Goal: Understand site structure: Understand site structure

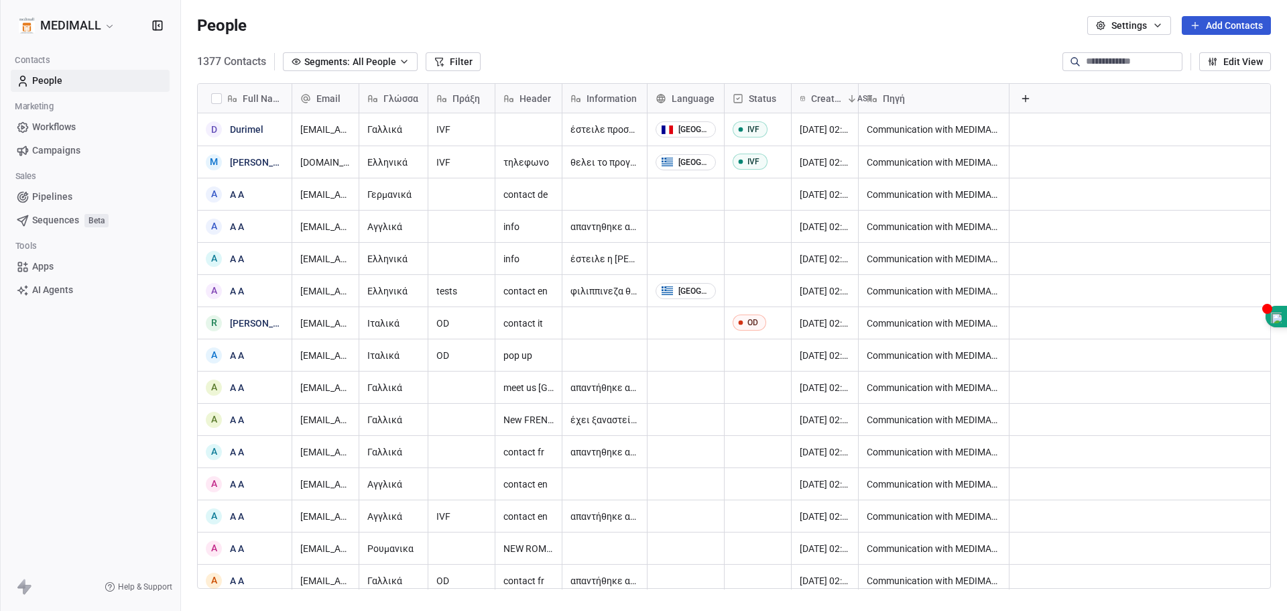
scroll to position [527, 1096]
click at [52, 129] on span "Workflows" at bounding box center [54, 127] width 44 height 14
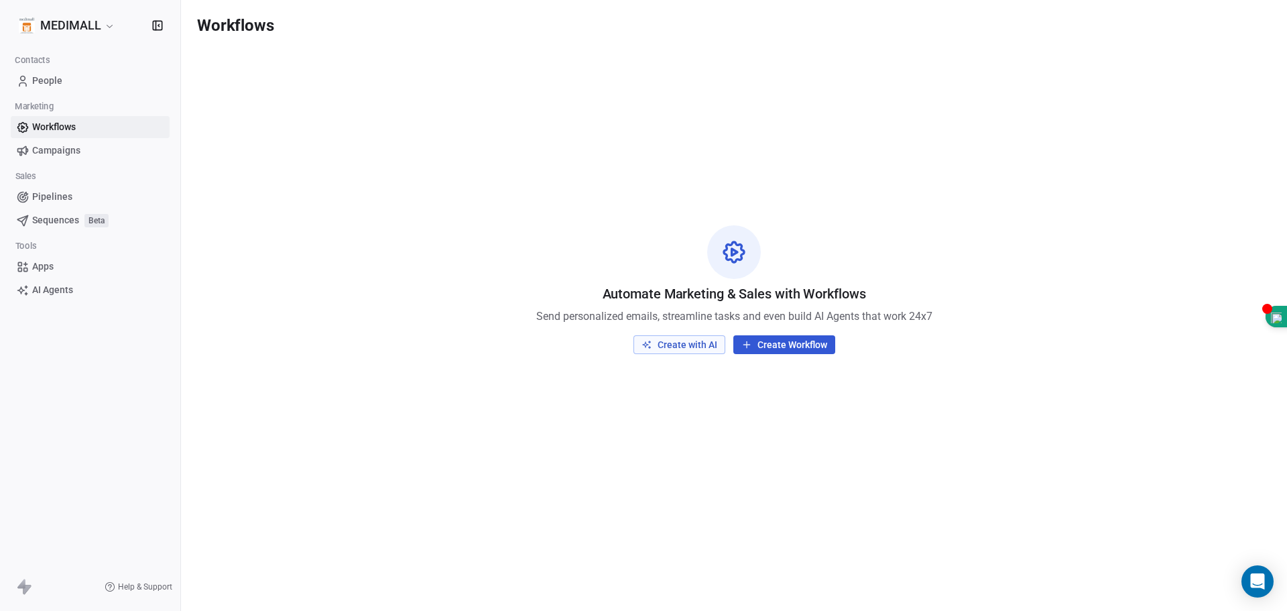
click at [699, 343] on button "Create with AI" at bounding box center [680, 344] width 92 height 19
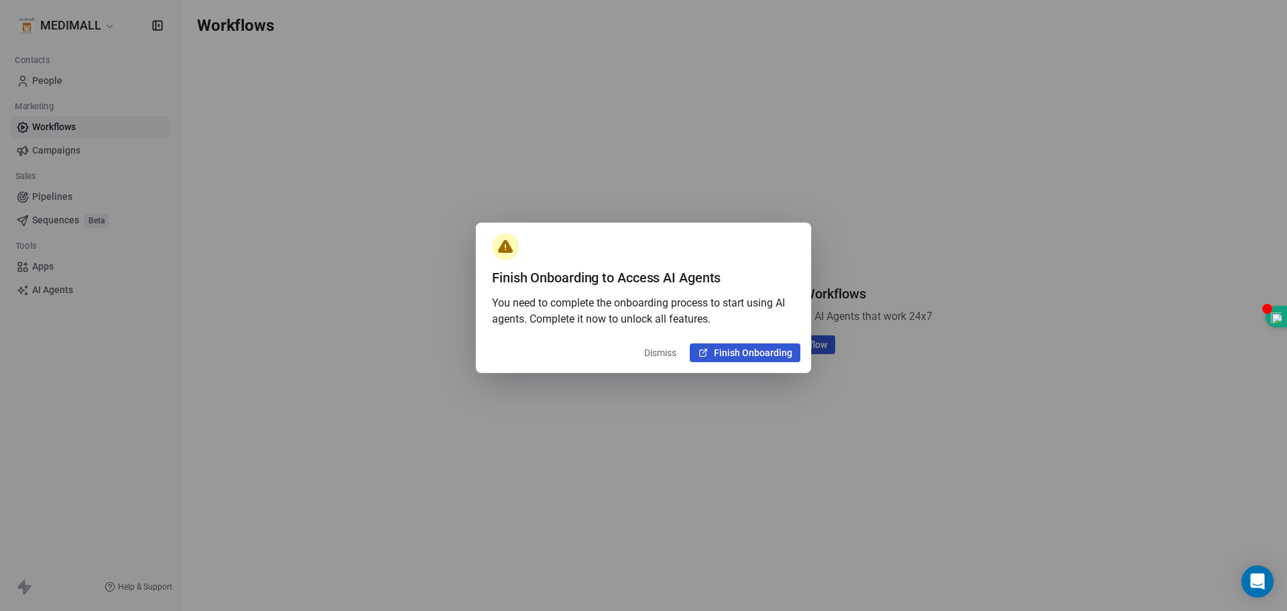
click at [766, 354] on button "Finish Onboarding" at bounding box center [745, 352] width 111 height 19
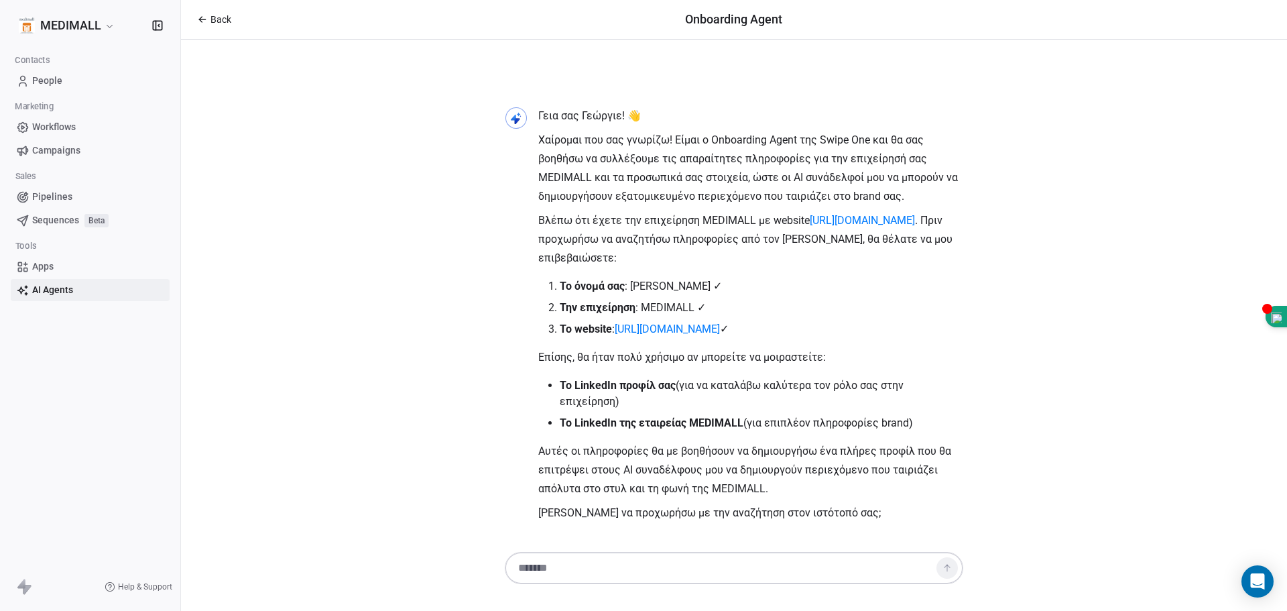
click at [80, 21] on html "MEDIMALL Contacts People Marketing Workflows Campaigns Sales Pipelines Sequence…" at bounding box center [643, 305] width 1287 height 611
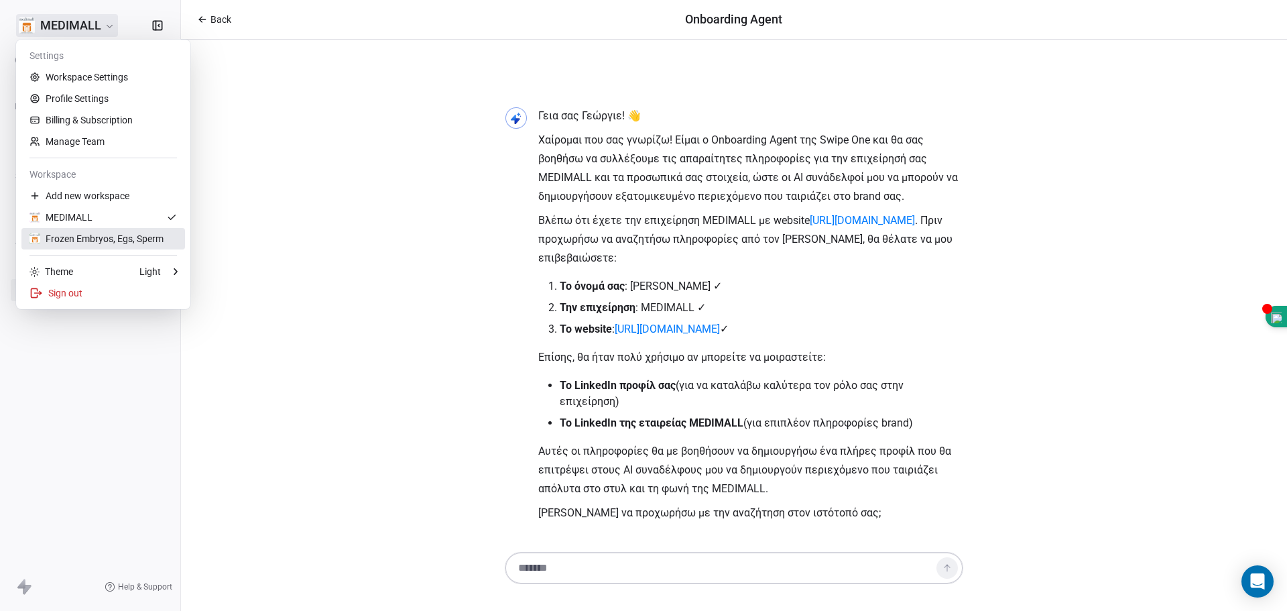
click at [97, 239] on div "Frozen Embryos, Egs, Sperm" at bounding box center [96, 238] width 134 height 13
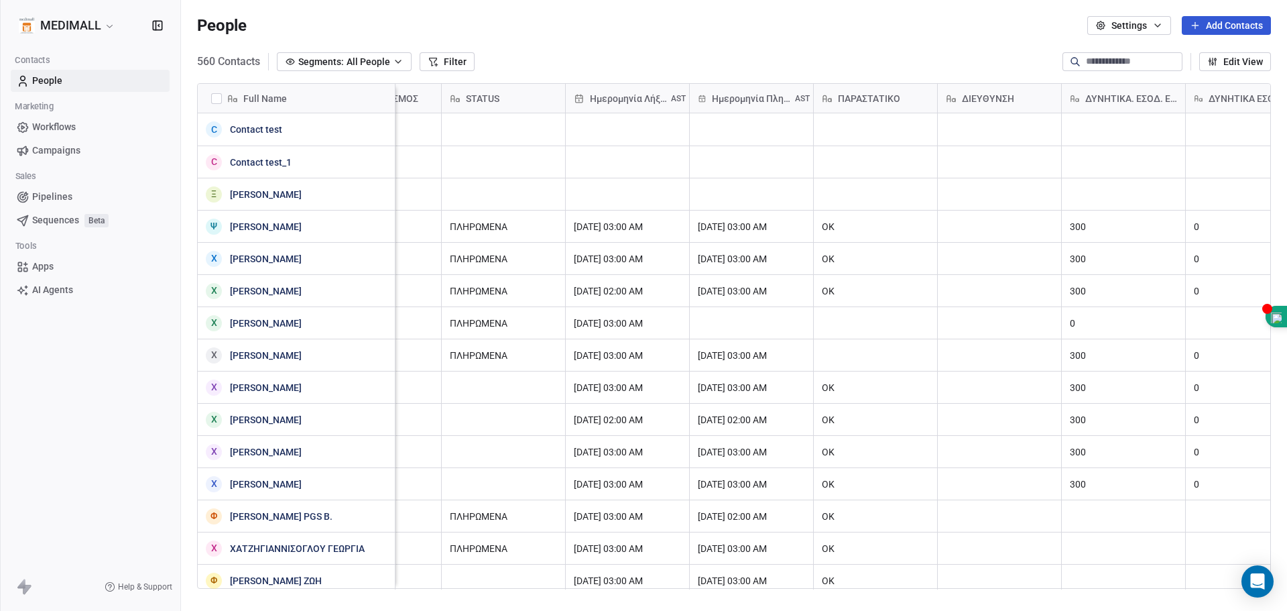
scroll to position [0, 2112]
